Goal: Task Accomplishment & Management: Complete application form

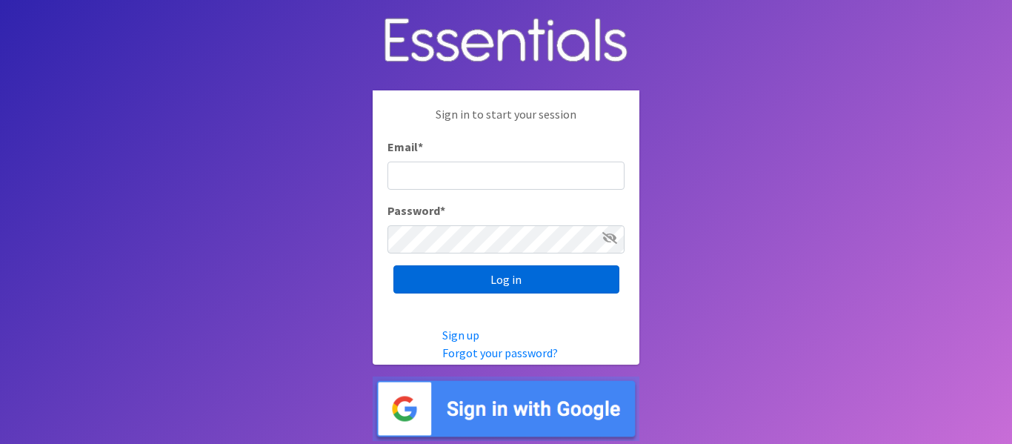
type input "[EMAIL_ADDRESS][DOMAIN_NAME]"
click at [491, 280] on input "Log in" at bounding box center [506, 279] width 226 height 28
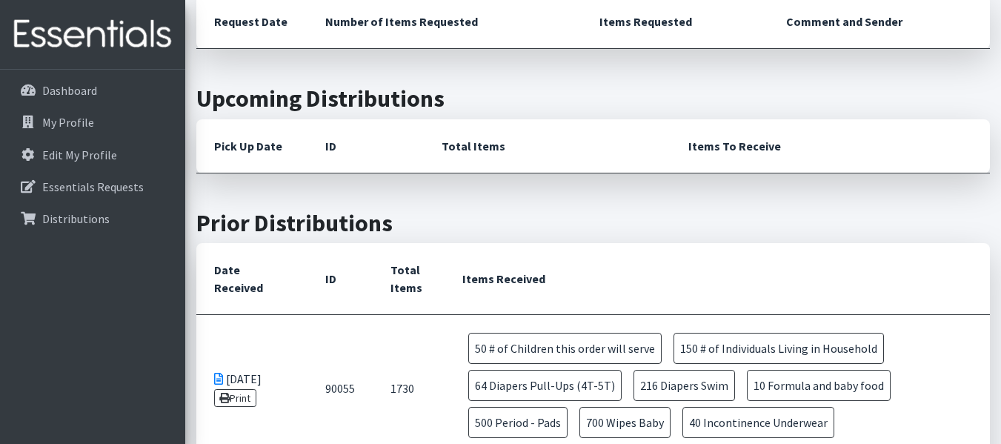
scroll to position [296, 0]
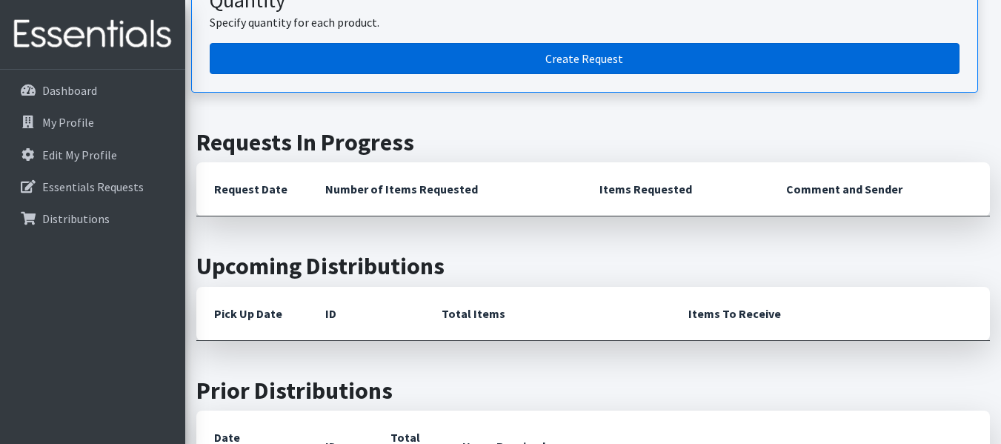
click at [510, 44] on link "Create Request" at bounding box center [585, 58] width 750 height 31
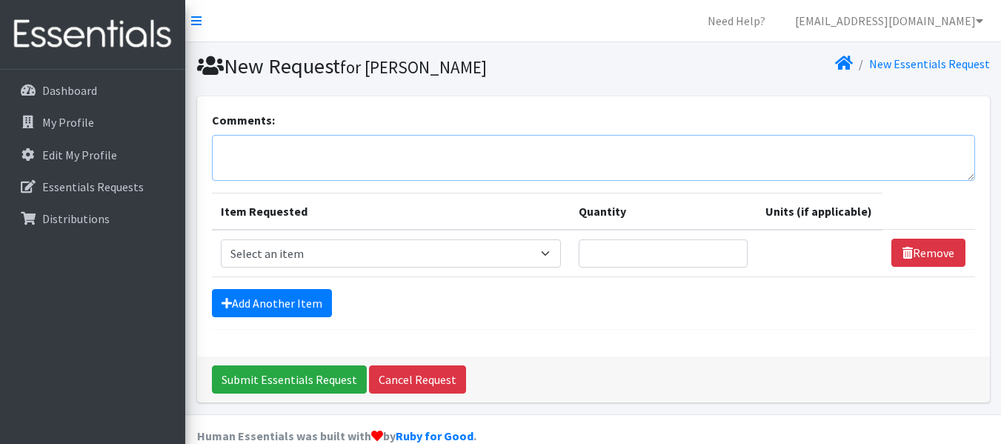
click at [293, 166] on textarea "Comments:" at bounding box center [593, 158] width 763 height 46
click at [272, 245] on select "Select an item # of Children this order will serve # of Individuals Living in H…" at bounding box center [391, 253] width 340 height 28
select select "13431"
click at [221, 239] on select "Select an item # of Children this order will serve # of Individuals Living in H…" at bounding box center [391, 253] width 340 height 28
click at [638, 253] on input "Quantity" at bounding box center [664, 253] width 170 height 28
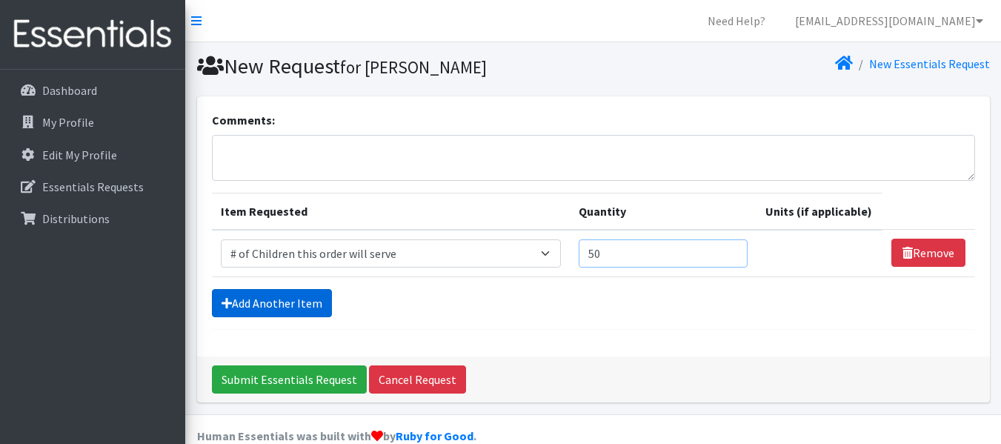
type input "50"
click at [296, 309] on link "Add Another Item" at bounding box center [272, 303] width 120 height 28
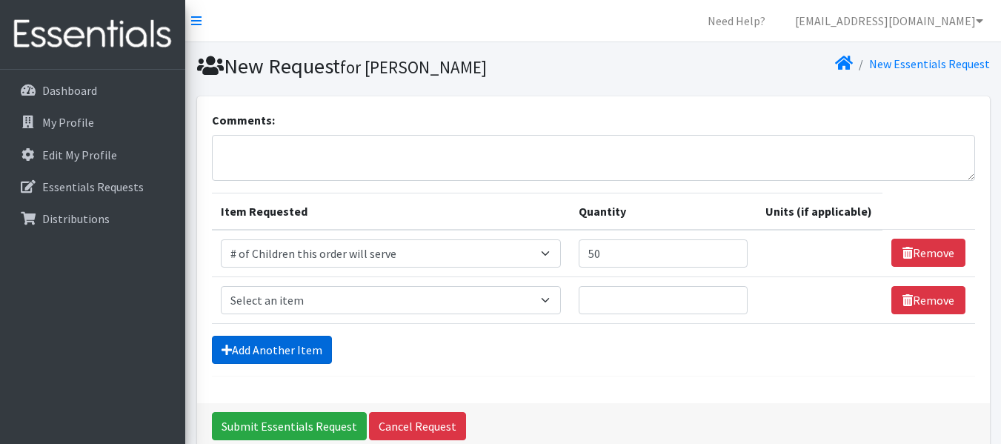
scroll to position [73, 0]
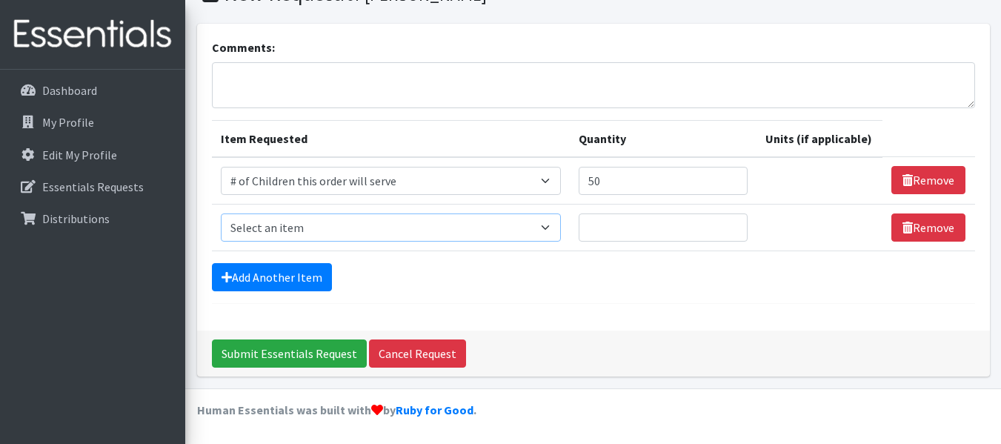
click at [393, 222] on select "Select an item # of Children this order will serve # of Individuals Living in H…" at bounding box center [391, 227] width 340 height 28
select select "6076"
click at [221, 213] on select "Select an item # of Children this order will serve # of Individuals Living in H…" at bounding box center [391, 227] width 340 height 28
click at [631, 225] on input "Quantity" at bounding box center [664, 227] width 170 height 28
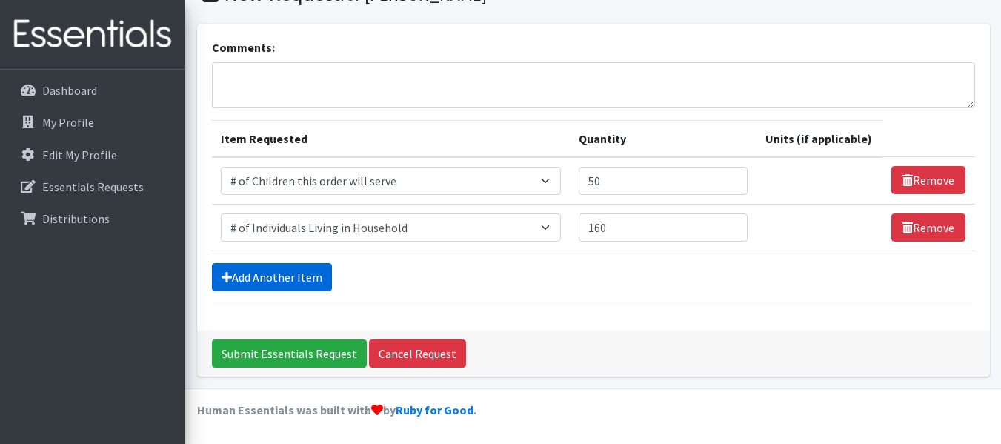
click at [276, 288] on link "Add Another Item" at bounding box center [272, 277] width 120 height 28
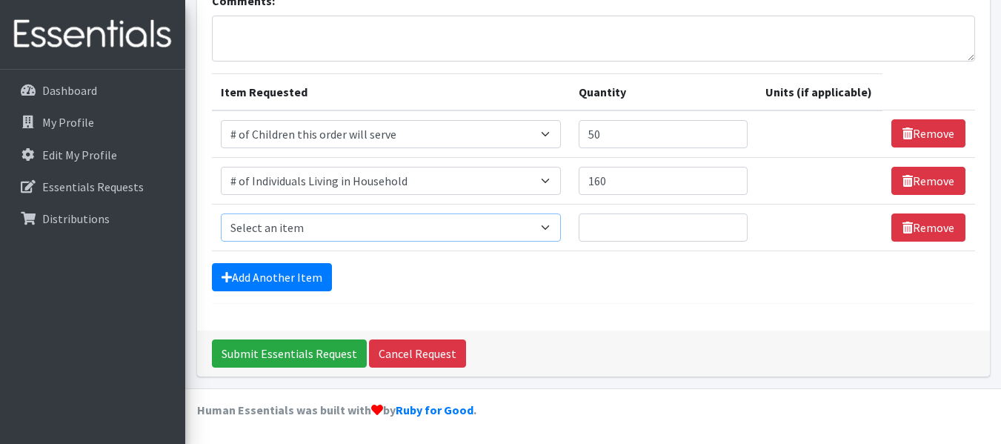
click at [339, 227] on select "Select an item # of Children this order will serve # of Individuals Living in H…" at bounding box center [391, 227] width 340 height 28
click at [622, 133] on input "50" at bounding box center [664, 134] width 170 height 28
click at [645, 174] on input "160" at bounding box center [664, 181] width 170 height 28
type input "140"
click at [650, 136] on input "50" at bounding box center [664, 134] width 170 height 28
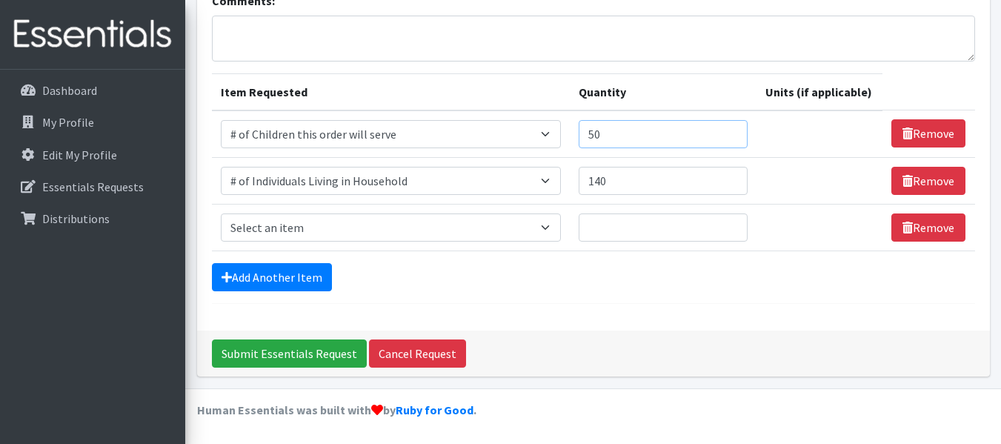
type input "5"
type input "35"
click at [431, 235] on select "Select an item # of Children this order will serve # of Individuals Living in H…" at bounding box center [391, 227] width 340 height 28
select select "11425"
click at [221, 213] on select "Select an item # of Children this order will serve # of Individuals Living in H…" at bounding box center [391, 227] width 340 height 28
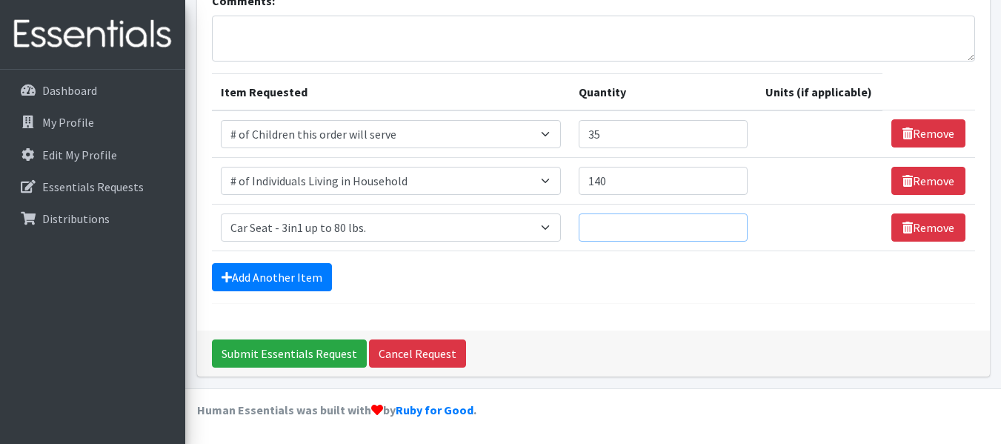
click at [594, 227] on input "Quantity" at bounding box center [664, 227] width 170 height 28
type input "1"
click at [288, 279] on link "Add Another Item" at bounding box center [272, 277] width 120 height 28
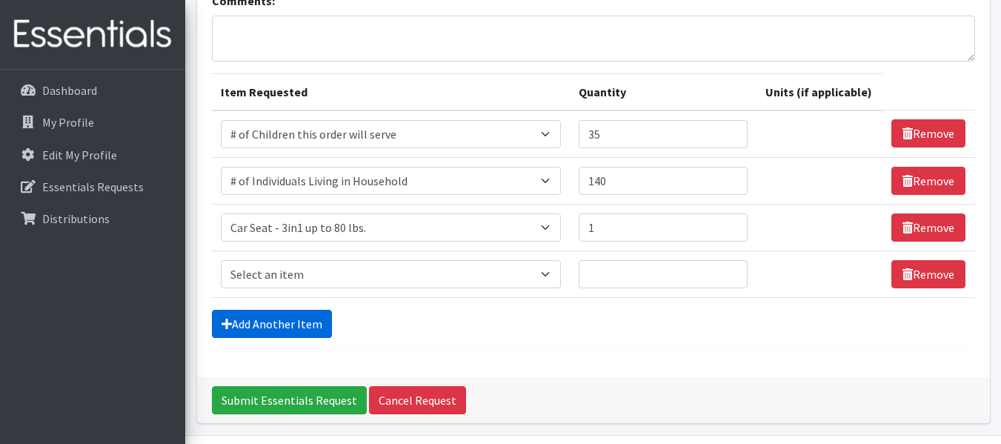
scroll to position [166, 0]
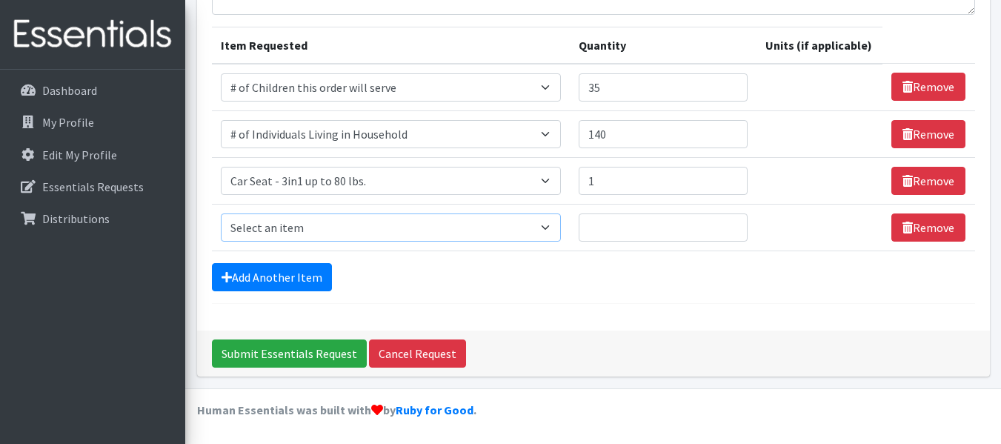
click at [382, 225] on select "Select an item # of Children this order will serve # of Individuals Living in H…" at bounding box center [391, 227] width 340 height 28
select select "1973"
click at [221, 213] on select "Select an item # of Children this order will serve # of Individuals Living in H…" at bounding box center [391, 227] width 340 height 28
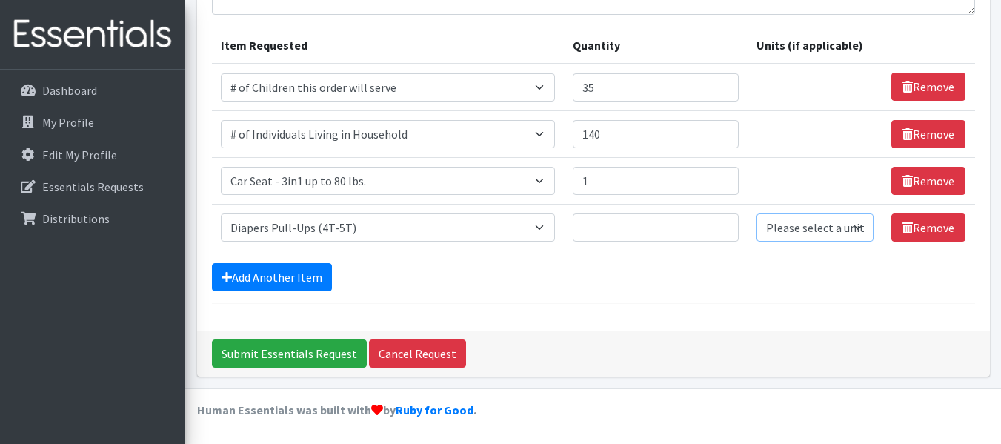
click at [794, 228] on select "Please select a unit units Packs" at bounding box center [815, 227] width 117 height 28
select select "Pack"
click at [757, 213] on select "Please select a unit units Packs" at bounding box center [815, 227] width 117 height 28
click at [627, 225] on input "Quantity" at bounding box center [656, 227] width 167 height 28
click at [771, 222] on select "Please select a unit units Packs" at bounding box center [815, 227] width 117 height 28
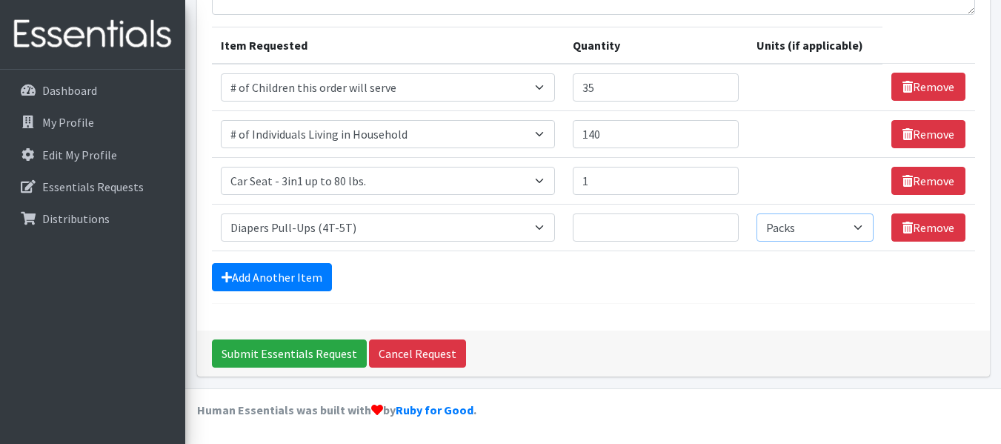
click at [796, 227] on select "Please select a unit units Packs" at bounding box center [815, 227] width 117 height 28
click at [797, 228] on select "Please select a unit units Packs" at bounding box center [815, 227] width 117 height 28
click at [637, 227] on input "Quantity" at bounding box center [656, 227] width 167 height 28
click at [812, 239] on select "Please select a unit units Packs" at bounding box center [815, 227] width 117 height 28
click at [757, 213] on select "Please select a unit units Packs" at bounding box center [815, 227] width 117 height 28
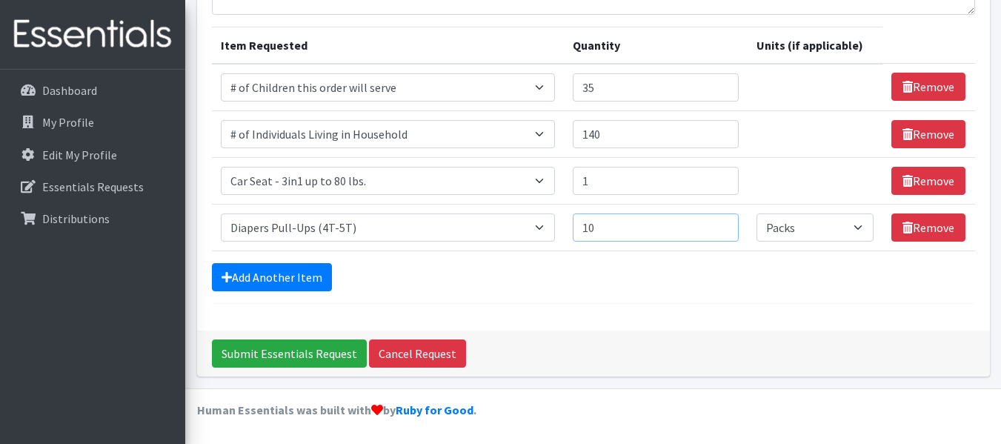
click at [658, 229] on input "10" at bounding box center [656, 227] width 167 height 28
type input "1"
type input "5"
click at [791, 228] on select "Please select a unit units Packs" at bounding box center [815, 227] width 117 height 28
click at [757, 213] on select "Please select a unit units Packs" at bounding box center [815, 227] width 117 height 28
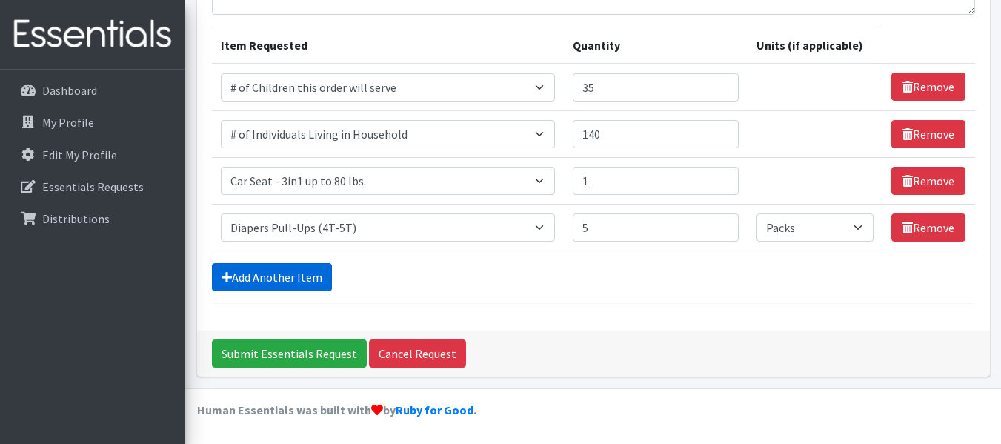
click at [308, 276] on link "Add Another Item" at bounding box center [272, 277] width 120 height 28
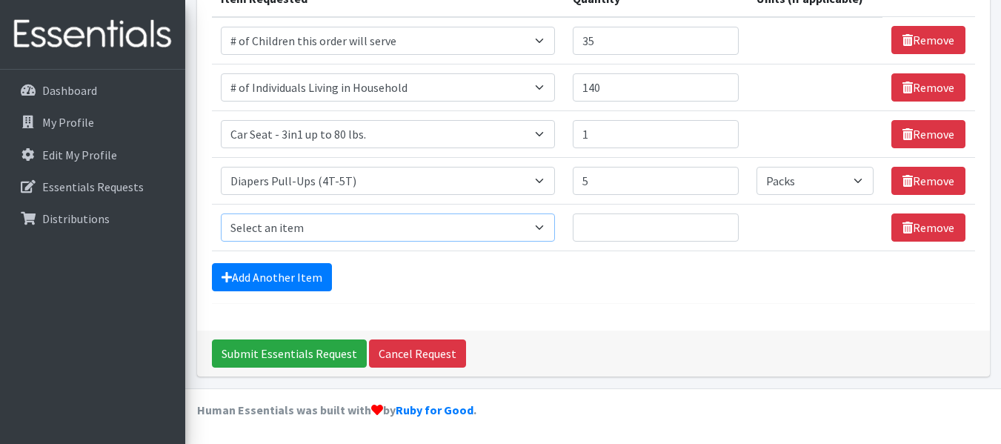
click at [346, 232] on select "Select an item # of Children this order will serve # of Individuals Living in H…" at bounding box center [388, 227] width 334 height 28
select select "1972"
click at [221, 213] on select "Select an item # of Children this order will serve # of Individuals Living in H…" at bounding box center [388, 227] width 334 height 28
click at [601, 224] on input "Quantity" at bounding box center [656, 227] width 167 height 28
click at [717, 226] on input "1" at bounding box center [656, 227] width 167 height 28
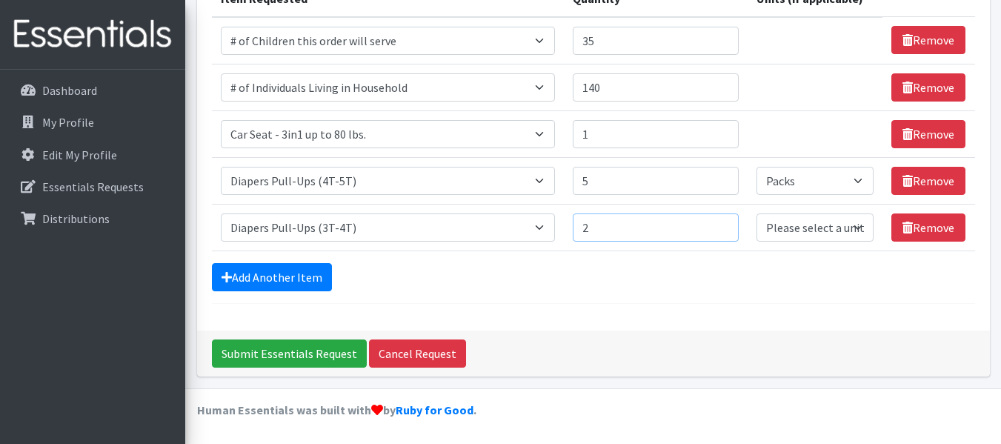
click at [717, 226] on input "2" at bounding box center [656, 227] width 167 height 28
click at [717, 226] on input "3" at bounding box center [656, 227] width 167 height 28
click at [717, 226] on input "4" at bounding box center [656, 227] width 167 height 28
type input "5"
click at [717, 226] on input "5" at bounding box center [656, 227] width 167 height 28
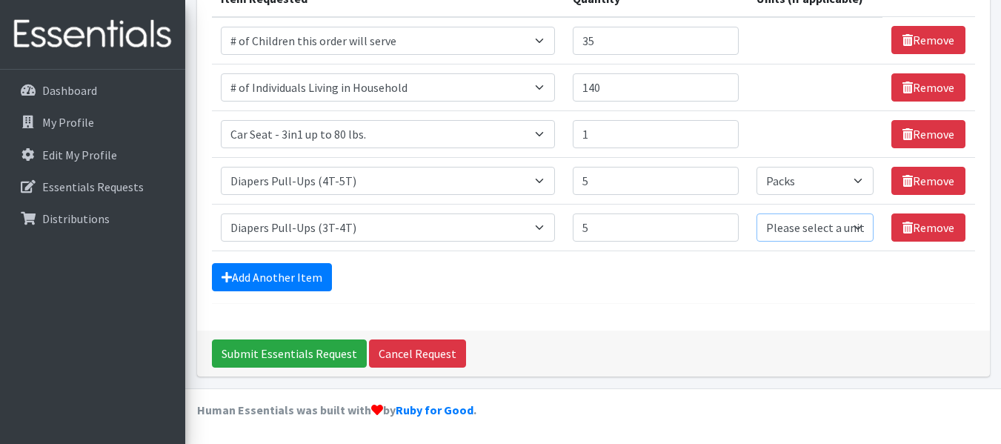
click at [826, 233] on select "Please select a unit units Packs" at bounding box center [815, 227] width 117 height 28
select select "Pack"
click at [757, 213] on select "Please select a unit units Packs" at bounding box center [815, 227] width 117 height 28
click at [261, 241] on select "Select an item # of Children this order will serve # of Individuals Living in H…" at bounding box center [388, 227] width 334 height 28
click at [263, 274] on link "Add Another Item" at bounding box center [272, 277] width 120 height 28
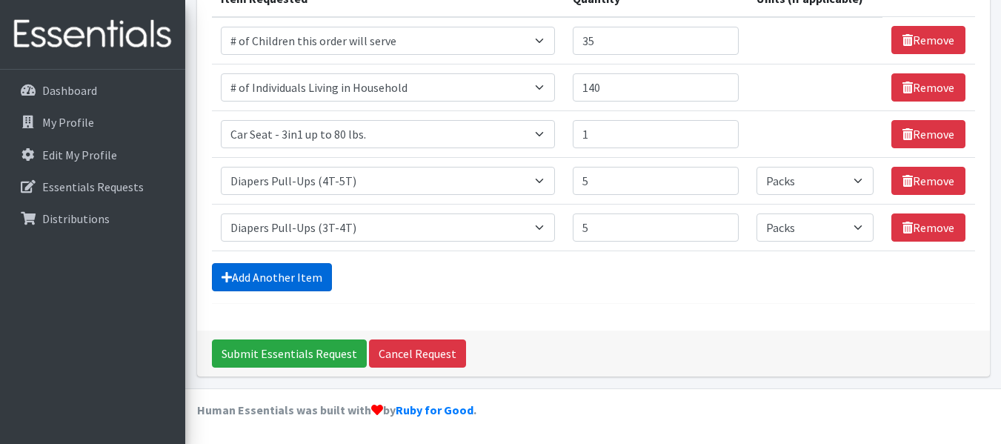
scroll to position [259, 0]
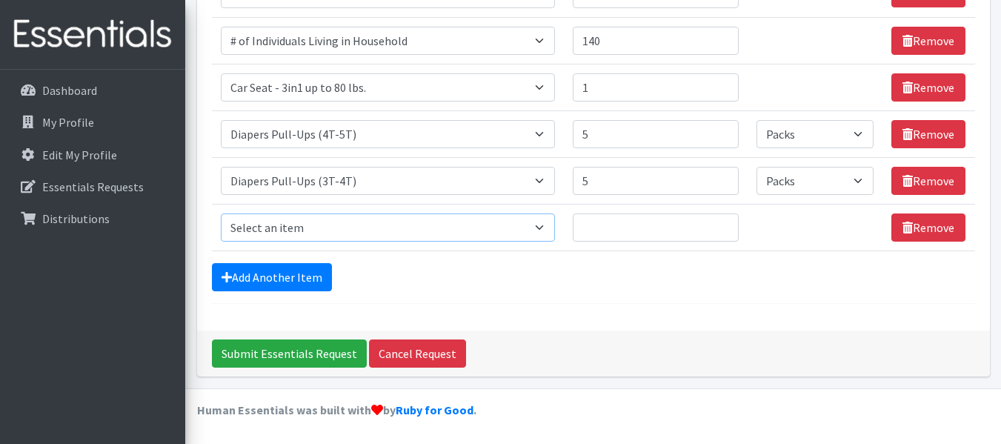
click at [321, 227] on select "Select an item # of Children this order will serve # of Individuals Living in H…" at bounding box center [388, 227] width 334 height 28
select select "1964"
click at [221, 213] on select "Select an item # of Children this order will serve # of Individuals Living in H…" at bounding box center [388, 227] width 334 height 28
click at [631, 235] on input "Quantity" at bounding box center [656, 227] width 167 height 28
click at [664, 234] on input "Quantity" at bounding box center [656, 227] width 167 height 28
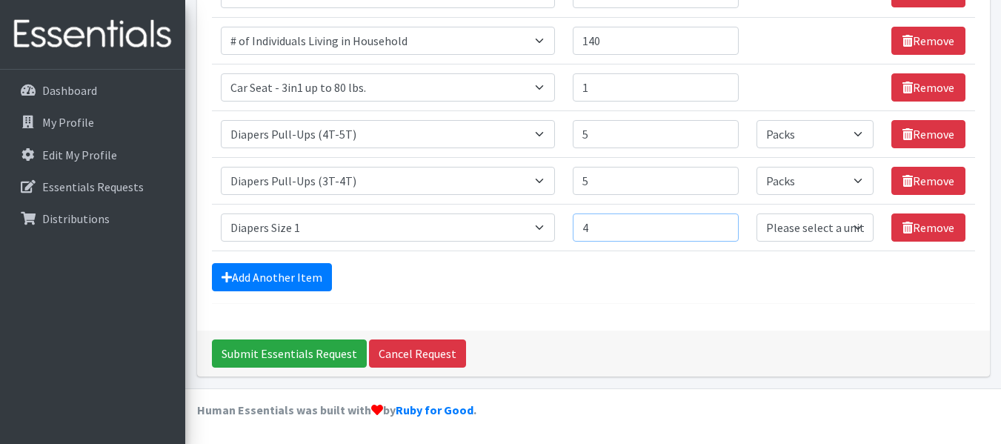
type input "4"
click at [792, 233] on select "Please select a unit units Packs" at bounding box center [815, 227] width 117 height 28
select select "Pack"
click at [757, 213] on select "Please select a unit units Packs" at bounding box center [815, 227] width 117 height 28
click at [245, 288] on link "Add Another Item" at bounding box center [272, 277] width 120 height 28
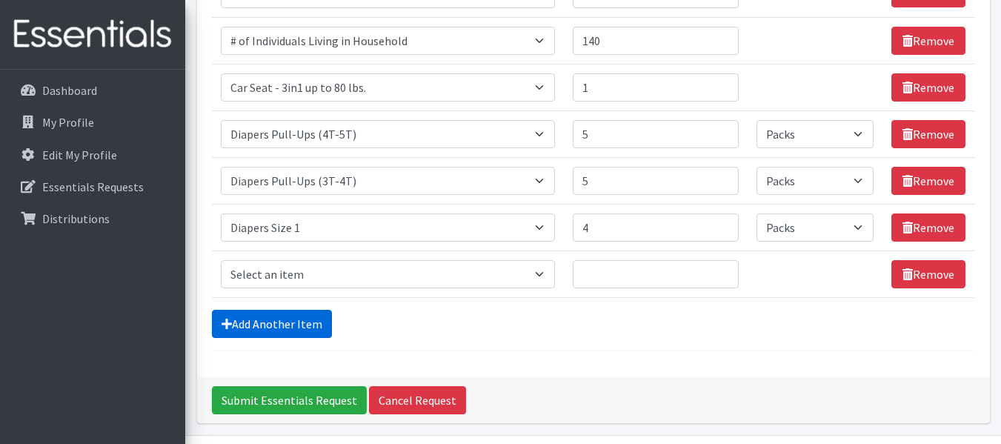
scroll to position [306, 0]
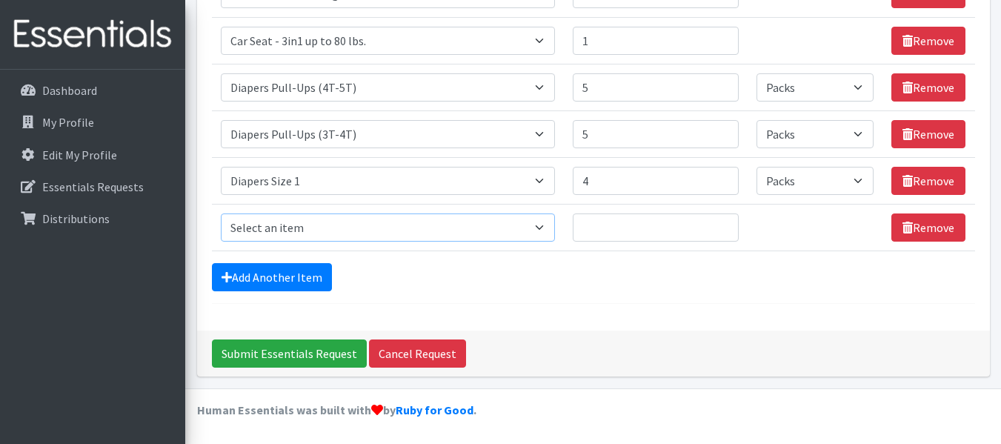
click at [352, 222] on select "Select an item # of Children this order will serve # of Individuals Living in H…" at bounding box center [388, 227] width 334 height 28
select select "5659"
click at [221, 213] on select "Select an item # of Children this order will serve # of Individuals Living in H…" at bounding box center [388, 227] width 334 height 28
click at [636, 232] on input "Quantity" at bounding box center [656, 227] width 167 height 28
type input "1"
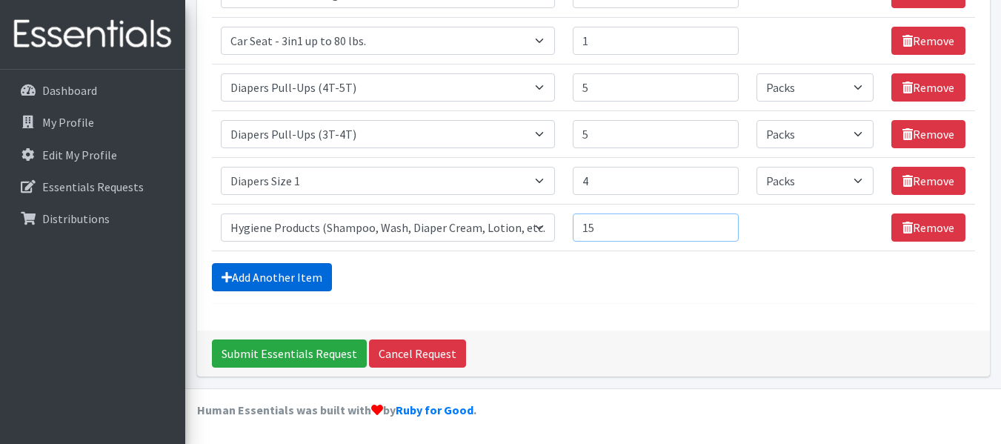
type input "15"
click at [226, 273] on icon at bounding box center [227, 277] width 10 height 12
click at [248, 279] on link "Add Another Item" at bounding box center [272, 277] width 120 height 28
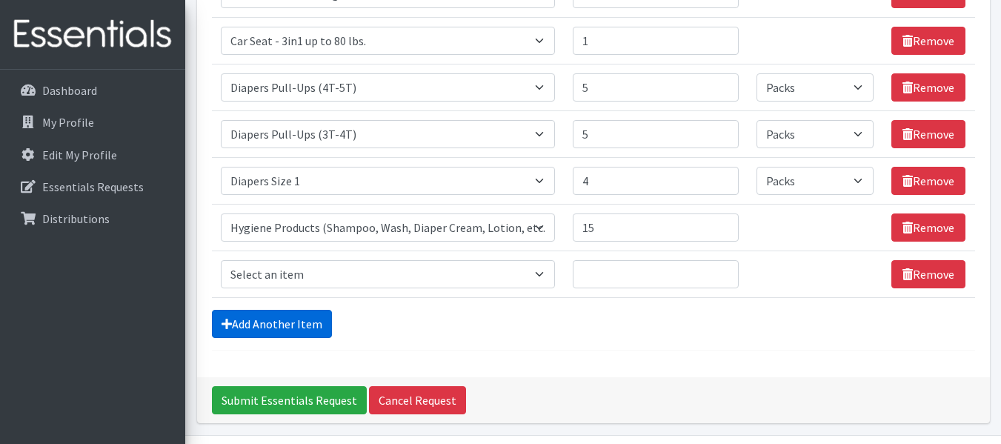
scroll to position [353, 0]
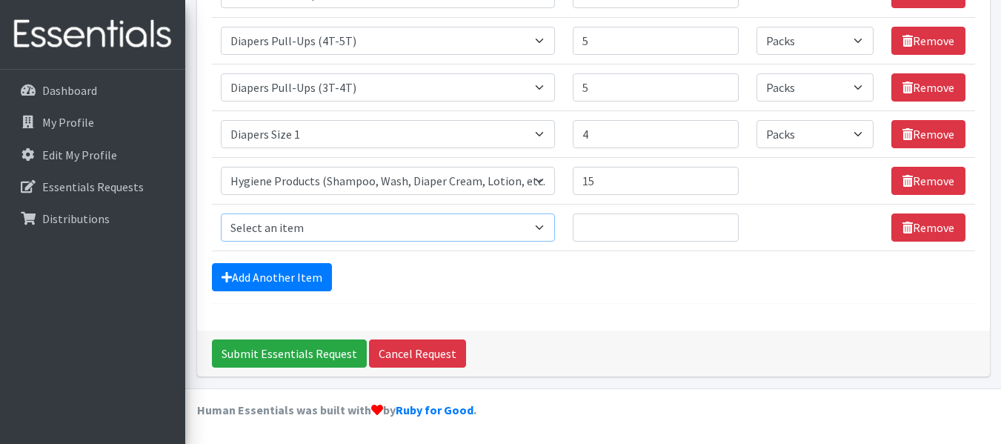
click at [313, 228] on select "Select an item # of Children this order will serve # of Individuals Living in H…" at bounding box center [388, 227] width 334 height 28
select select "5774"
click at [221, 213] on select "Select an item # of Children this order will serve # of Individuals Living in H…" at bounding box center [388, 227] width 334 height 28
click at [637, 239] on input "Quantity" at bounding box center [656, 227] width 167 height 28
type input "15"
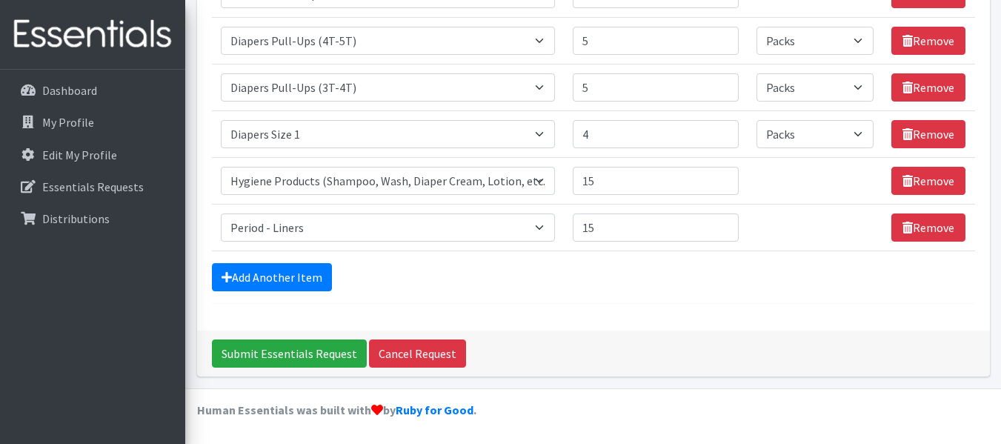
click at [697, 269] on div "Add Another Item" at bounding box center [593, 277] width 763 height 28
click at [251, 278] on link "Add Another Item" at bounding box center [272, 277] width 120 height 28
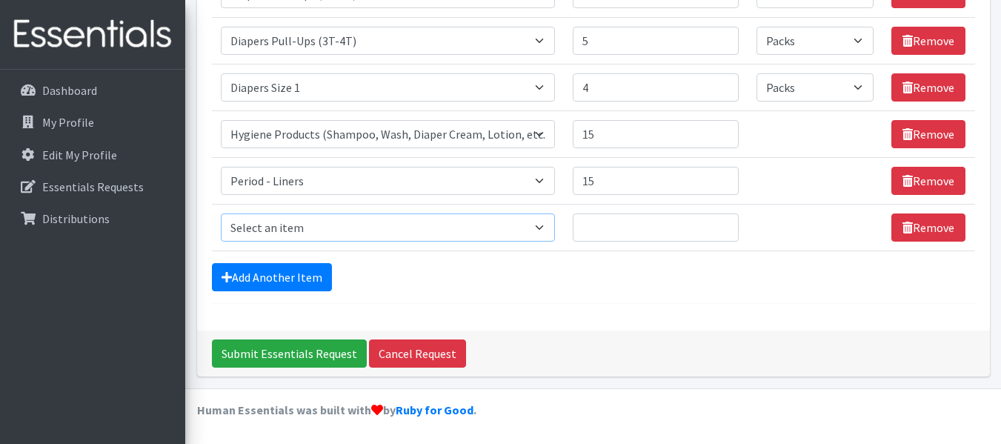
click at [313, 219] on select "Select an item # of Children this order will serve # of Individuals Living in H…" at bounding box center [388, 227] width 334 height 28
select select "5772"
click at [221, 213] on select "Select an item # of Children this order will serve # of Individuals Living in H…" at bounding box center [388, 227] width 334 height 28
click at [652, 238] on input "Quantity" at bounding box center [656, 227] width 167 height 28
type input "15"
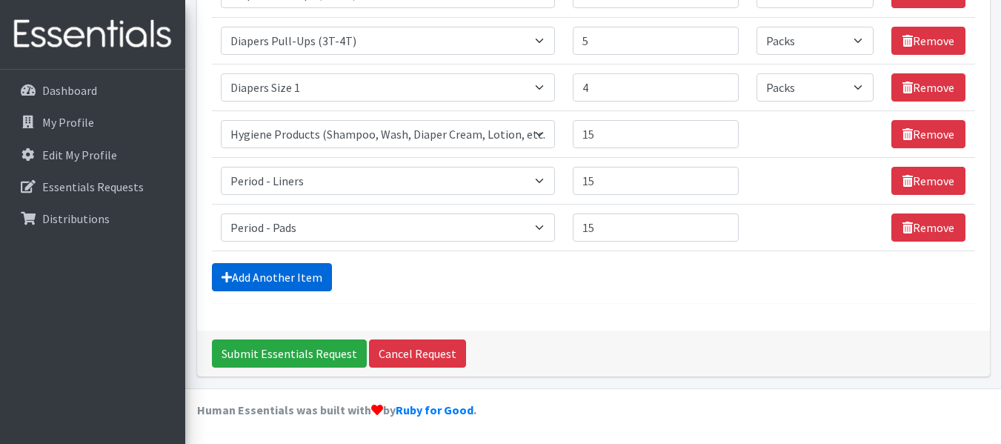
click at [284, 270] on link "Add Another Item" at bounding box center [272, 277] width 120 height 28
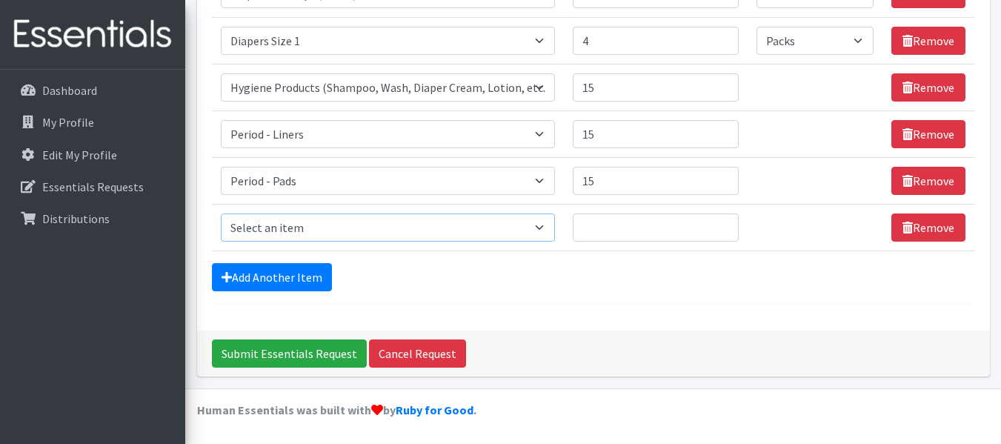
click at [342, 225] on select "Select an item # of Children this order will serve # of Individuals Living in H…" at bounding box center [388, 227] width 334 height 28
select select "14363"
click at [221, 213] on select "Select an item # of Children this order will serve # of Individuals Living in H…" at bounding box center [388, 227] width 334 height 28
click at [621, 232] on input "Quantity" at bounding box center [656, 227] width 167 height 28
type input "15"
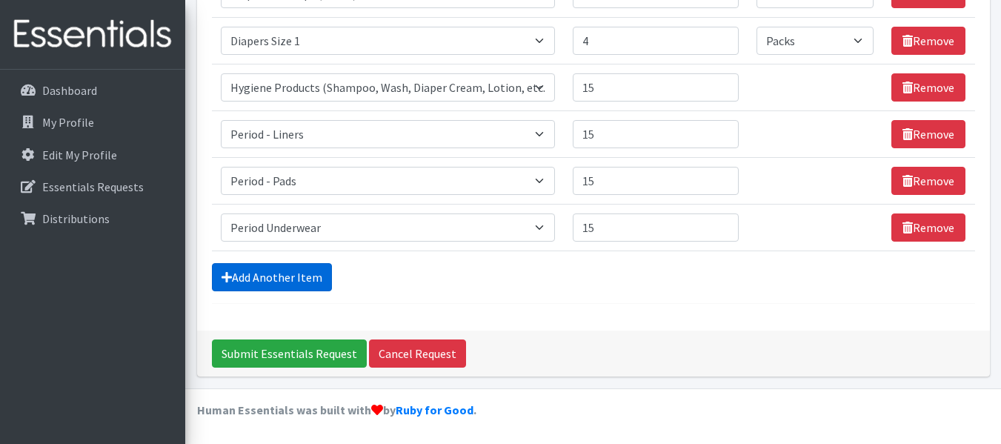
click at [276, 275] on link "Add Another Item" at bounding box center [272, 277] width 120 height 28
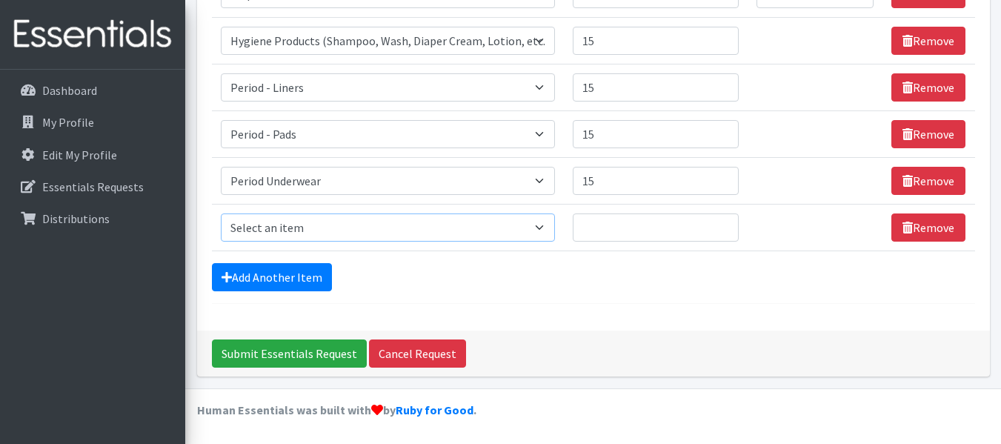
click at [300, 223] on select "Select an item # of Children this order will serve # of Individuals Living in H…" at bounding box center [388, 227] width 334 height 28
select select "5773"
click at [221, 213] on select "Select an item # of Children this order will serve # of Individuals Living in H…" at bounding box center [388, 227] width 334 height 28
click at [641, 235] on input "Quantity" at bounding box center [656, 227] width 167 height 28
type input "15"
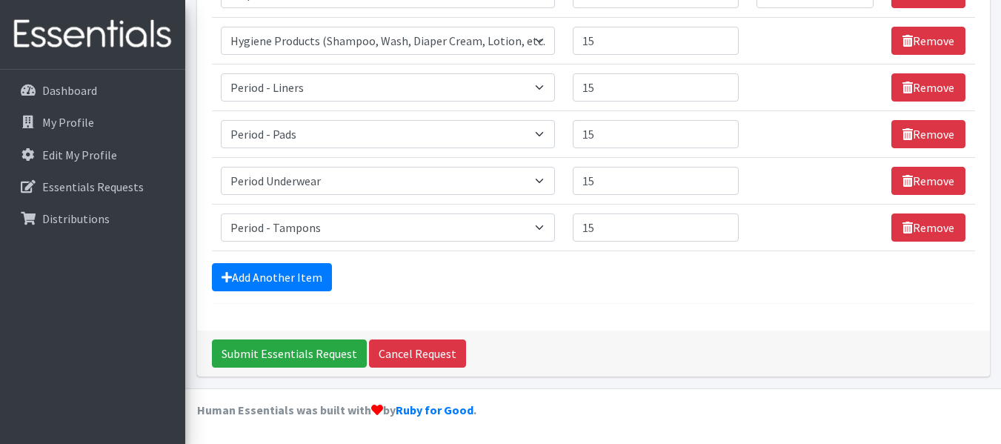
click at [525, 289] on div "Add Another Item" at bounding box center [593, 277] width 763 height 28
click at [288, 280] on link "Add Another Item" at bounding box center [272, 277] width 120 height 28
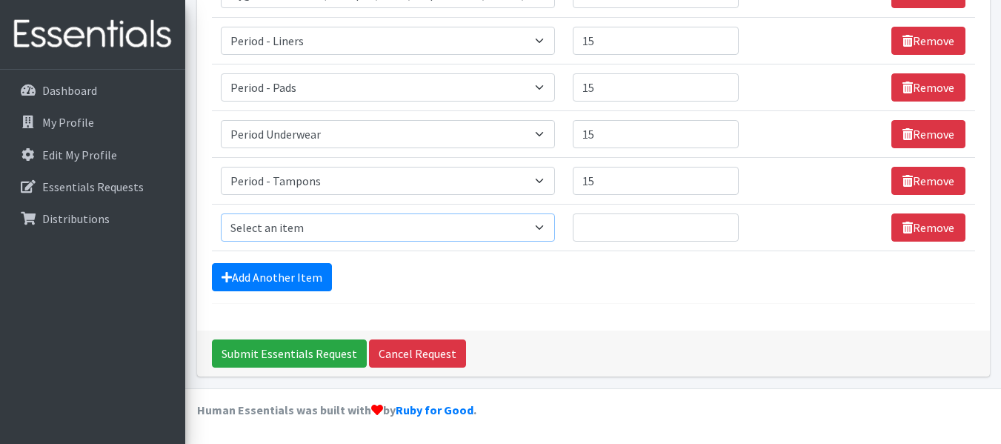
click at [310, 229] on select "Select an item # of Children this order will serve # of Individuals Living in H…" at bounding box center [388, 227] width 334 height 28
select select "1943"
click at [221, 213] on select "Select an item # of Children this order will serve # of Individuals Living in H…" at bounding box center [388, 227] width 334 height 28
click at [604, 238] on input "Quantity" at bounding box center [656, 227] width 167 height 28
type input "2"
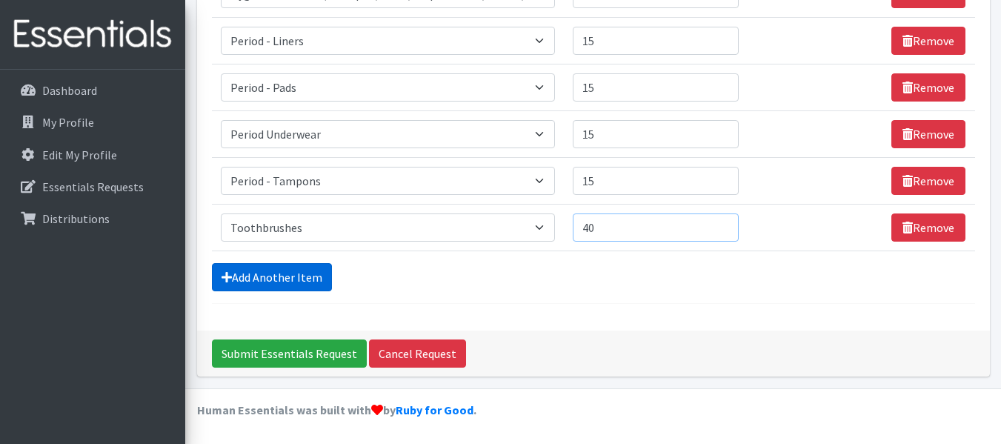
type input "40"
click at [291, 276] on link "Add Another Item" at bounding box center [272, 277] width 120 height 28
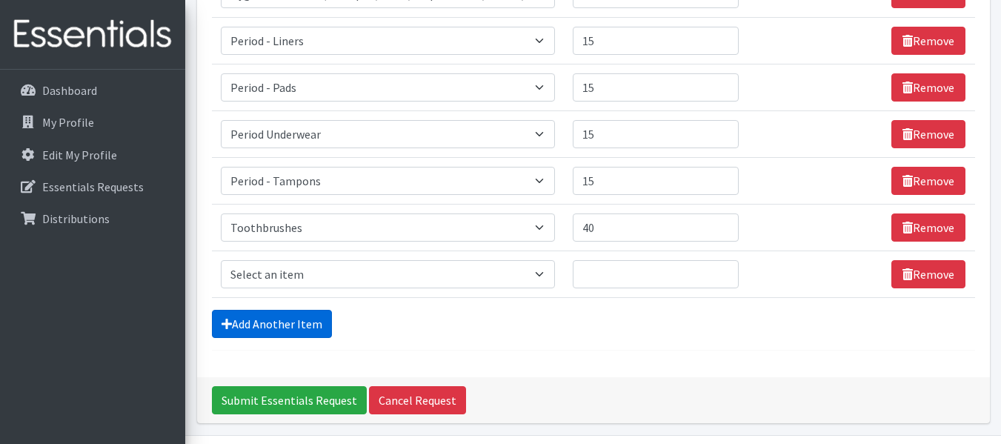
scroll to position [586, 0]
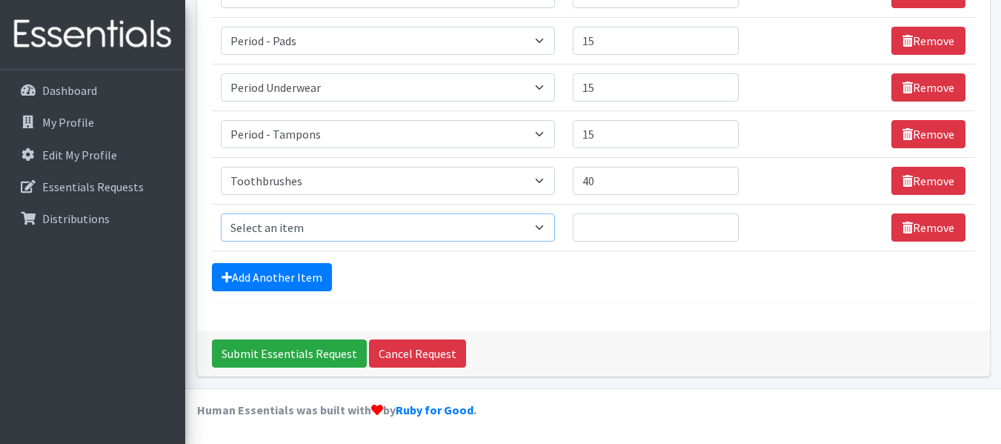
click at [356, 220] on select "Select an item # of Children this order will serve # of Individuals Living in H…" at bounding box center [388, 227] width 334 height 28
select select "1944"
click at [221, 213] on select "Select an item # of Children this order will serve # of Individuals Living in H…" at bounding box center [388, 227] width 334 height 28
click at [624, 230] on input "Quantity" at bounding box center [656, 227] width 167 height 28
type input "40"
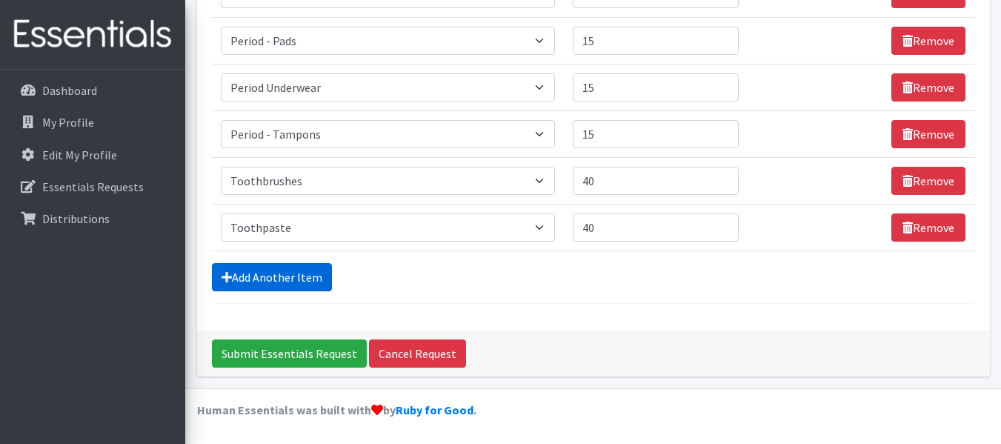
click at [306, 278] on link "Add Another Item" at bounding box center [272, 277] width 120 height 28
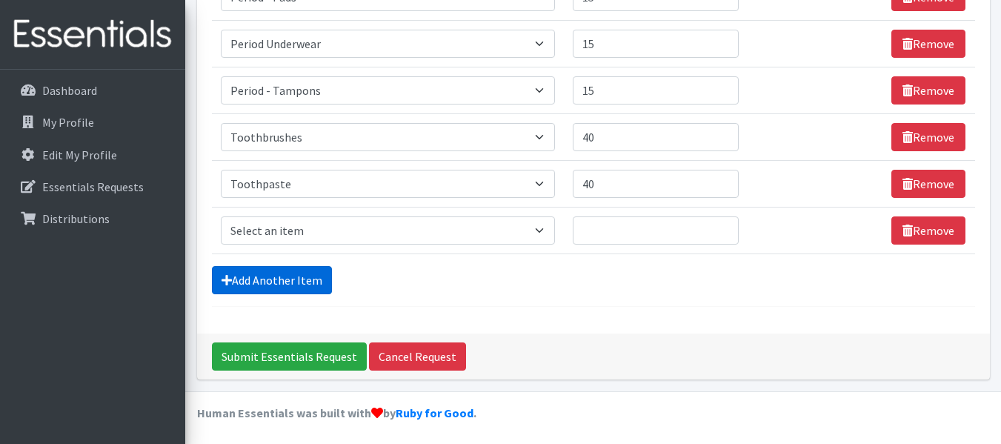
scroll to position [633, 0]
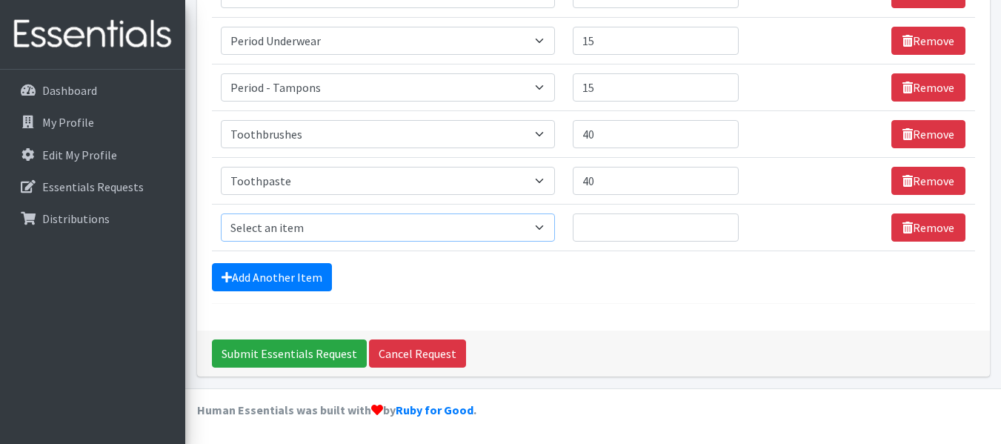
click at [309, 222] on select "Select an item # of Children this order will serve # of Individuals Living in H…" at bounding box center [388, 227] width 334 height 28
select select "1929"
click at [221, 213] on select "Select an item # of Children this order will serve # of Individuals Living in H…" at bounding box center [388, 227] width 334 height 28
click at [607, 231] on input "Quantity" at bounding box center [656, 227] width 167 height 28
type input "30"
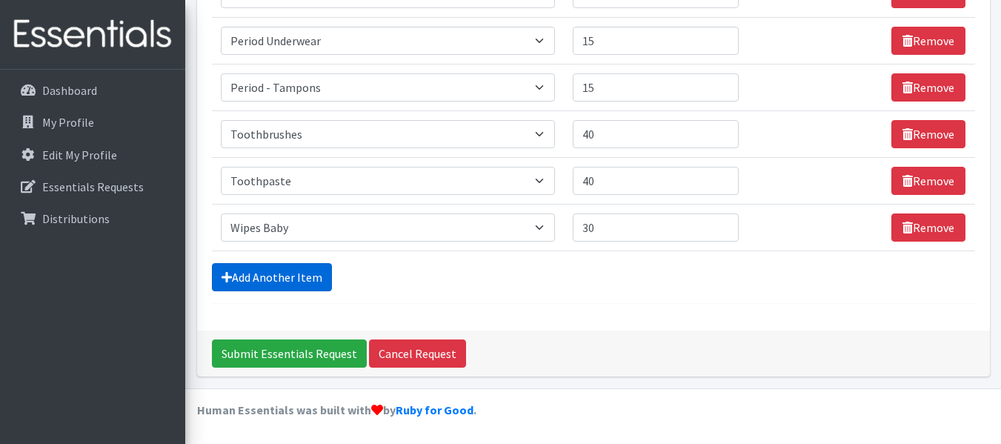
click at [295, 278] on link "Add Another Item" at bounding box center [272, 277] width 120 height 28
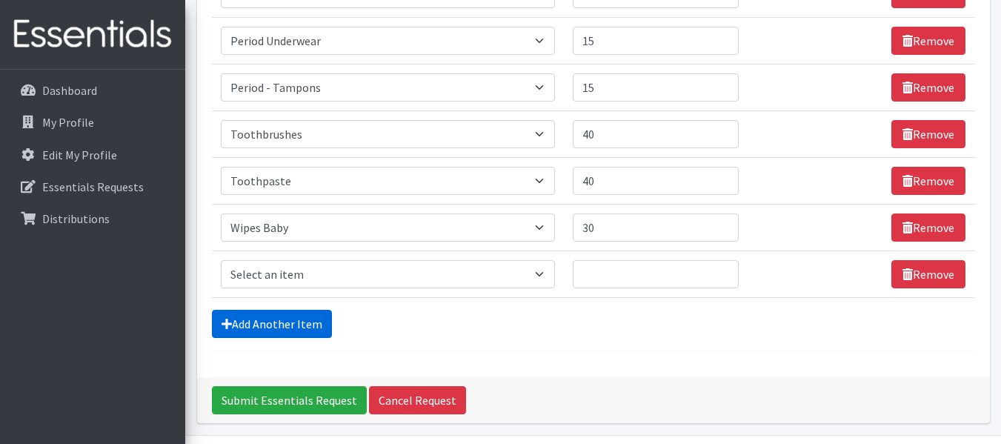
scroll to position [680, 0]
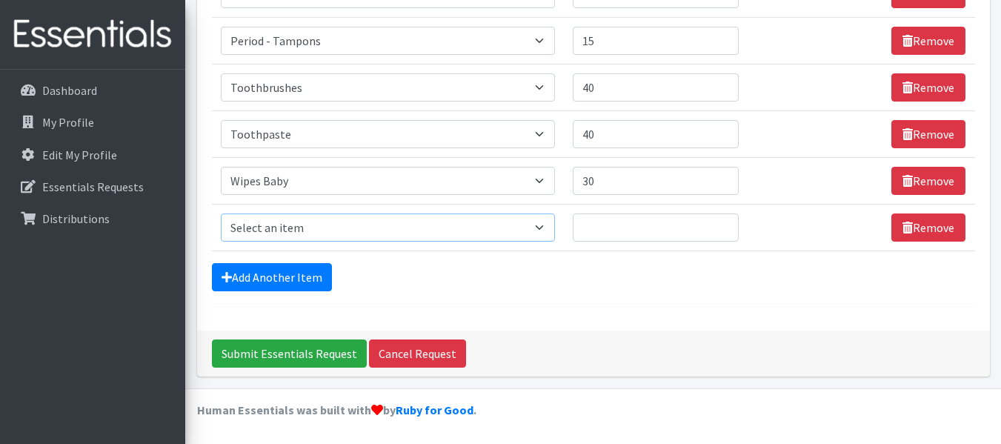
click at [359, 226] on select "Select an item # of Children this order will serve # of Individuals Living in H…" at bounding box center [388, 227] width 334 height 28
click at [421, 232] on select "Select an item # of Children this order will serve # of Individuals Living in H…" at bounding box center [388, 227] width 334 height 28
click at [930, 235] on link "Remove" at bounding box center [928, 227] width 74 height 28
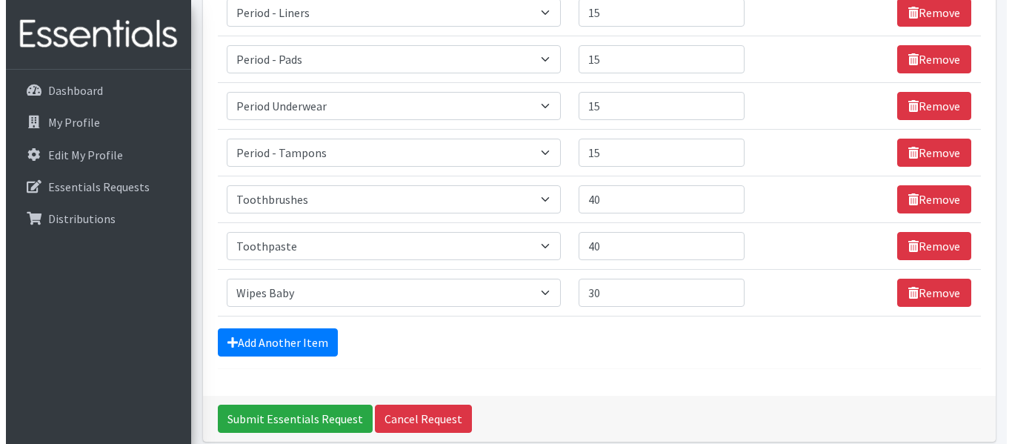
scroll to position [633, 0]
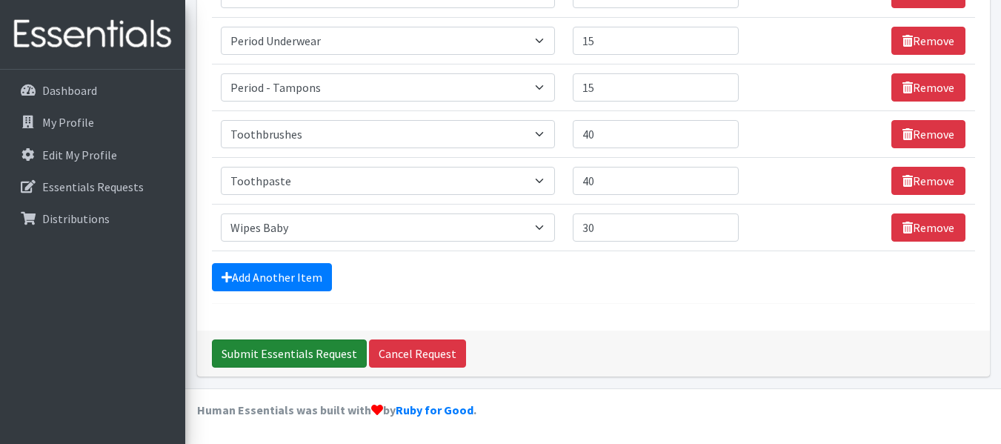
click at [252, 359] on input "Submit Essentials Request" at bounding box center [289, 353] width 155 height 28
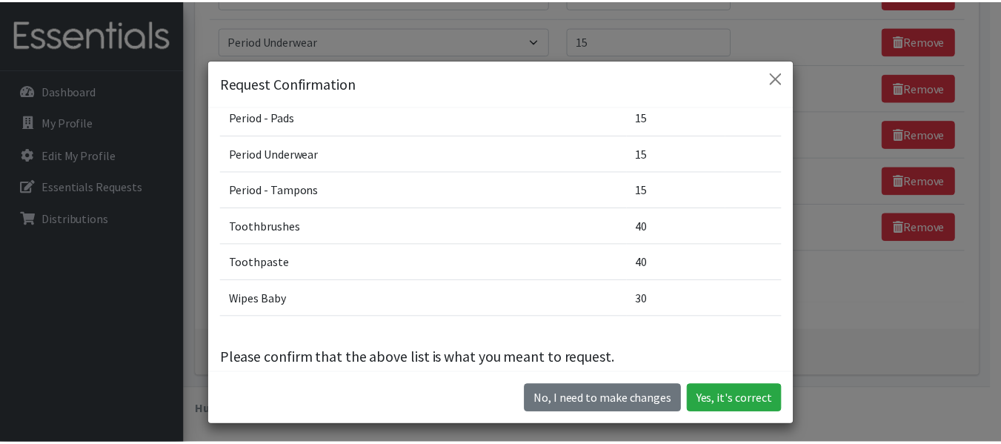
scroll to position [368, 0]
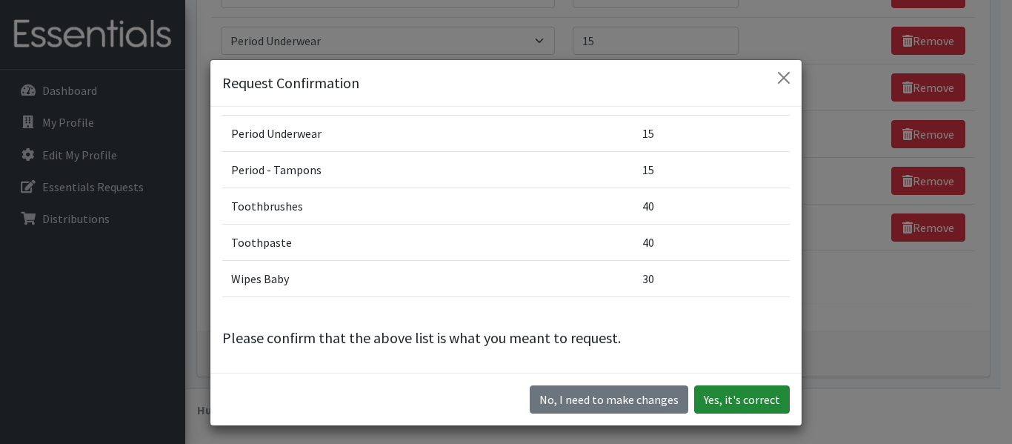
click at [715, 405] on button "Yes, it's correct" at bounding box center [742, 399] width 96 height 28
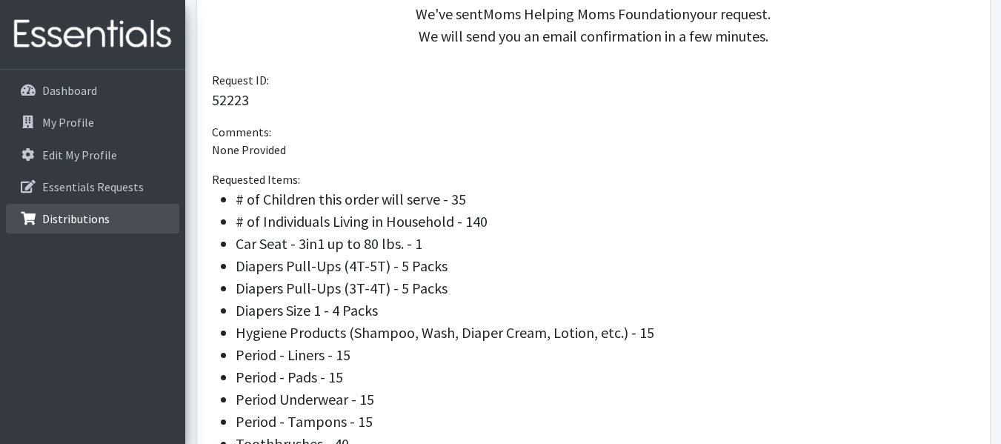
scroll to position [129, 0]
